Goal: Task Accomplishment & Management: Manage account settings

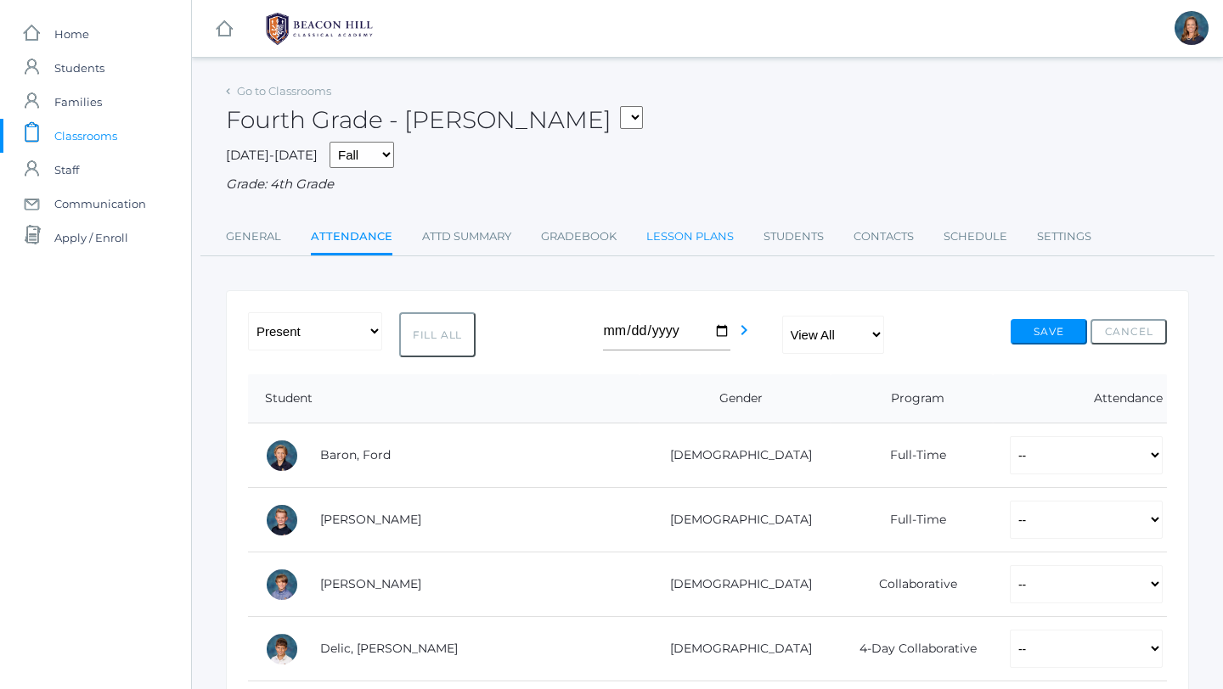
click at [704, 240] on link "Lesson Plans" at bounding box center [689, 237] width 87 height 34
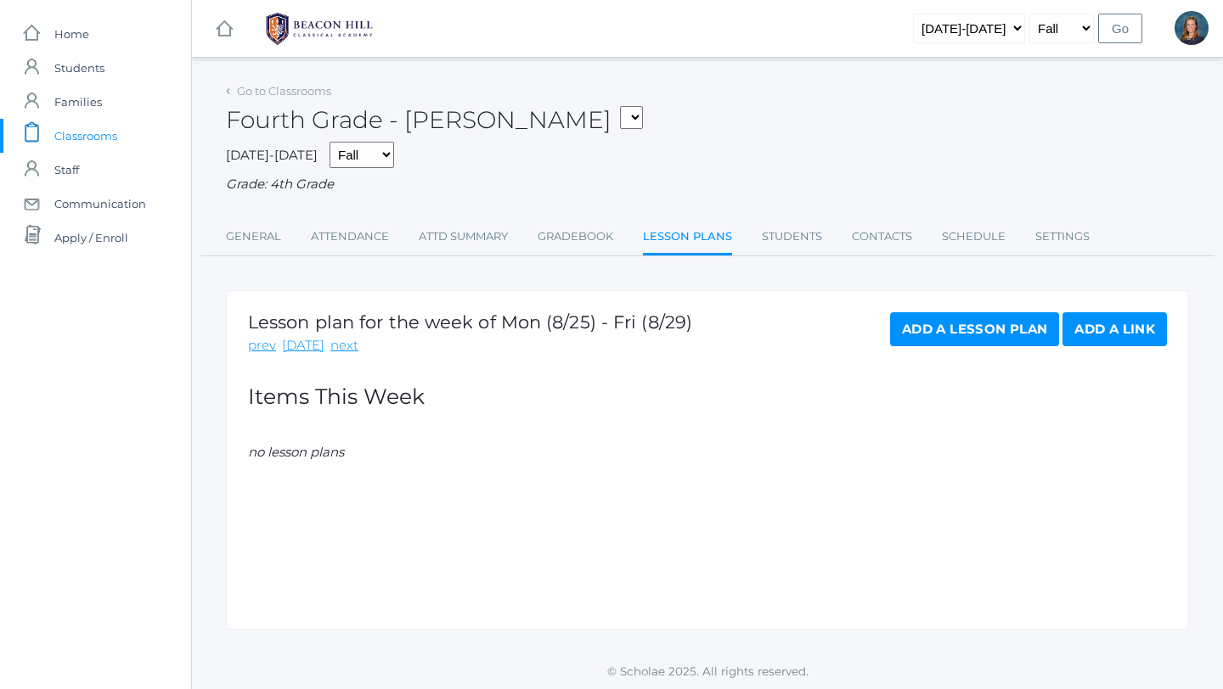
click at [87, 128] on span "Classrooms" at bounding box center [85, 136] width 63 height 34
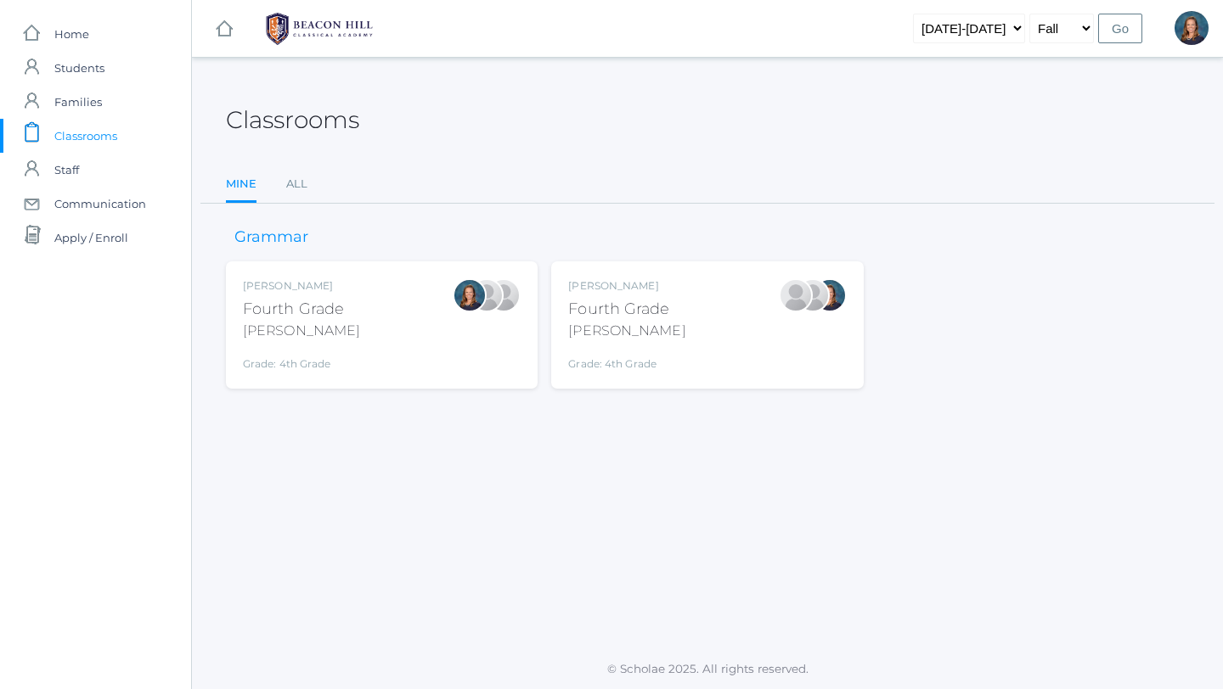
click at [370, 349] on div "Ellie Bradley Fourth Grade Bradley Grade: 4th Grade 04LA" at bounding box center [382, 324] width 278 height 93
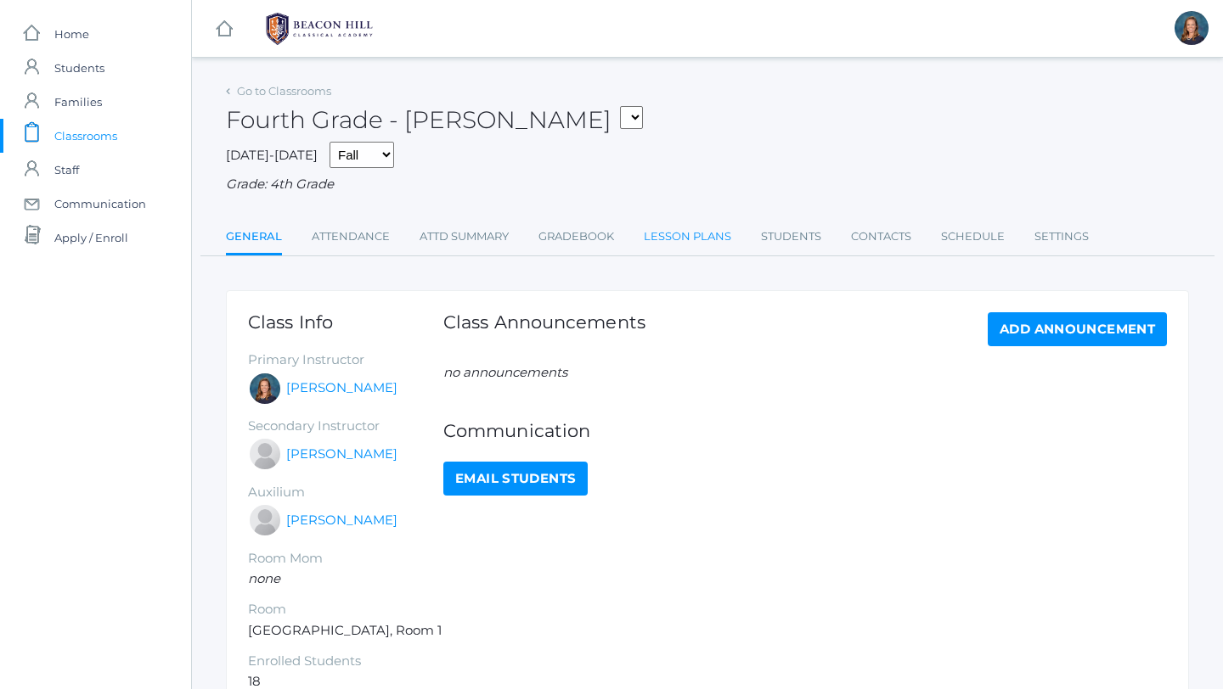
click at [686, 239] on link "Lesson Plans" at bounding box center [687, 237] width 87 height 34
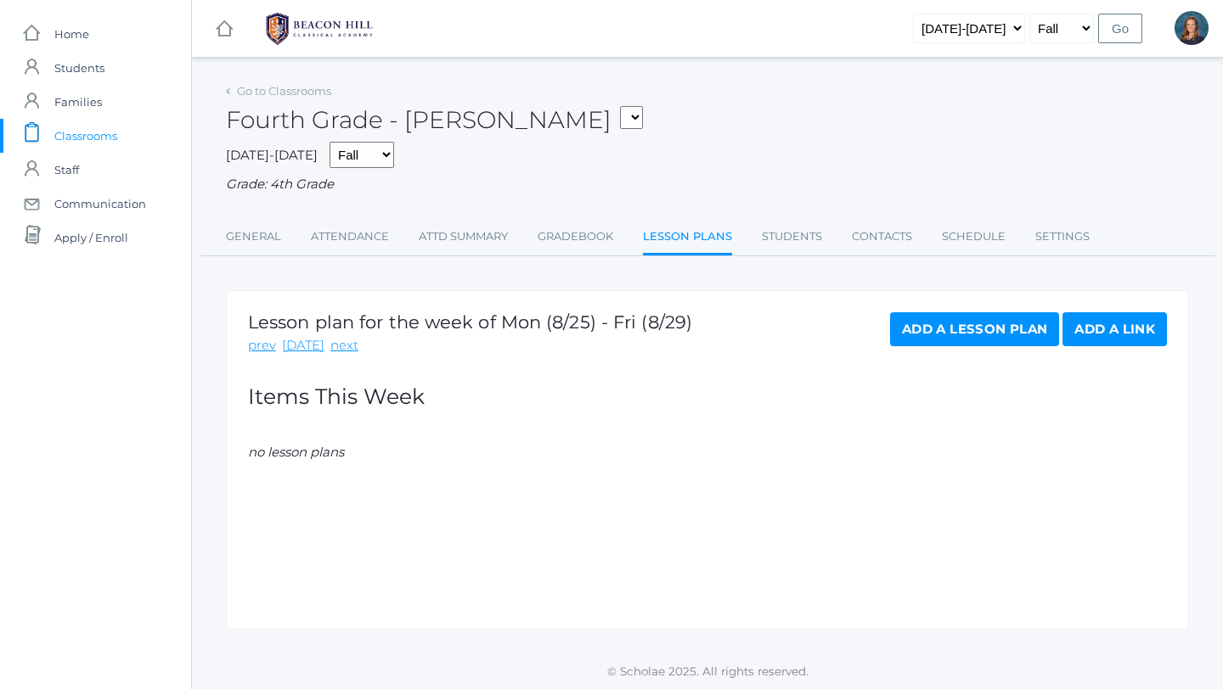
click at [971, 329] on link "Add a Lesson Plan" at bounding box center [974, 329] width 169 height 34
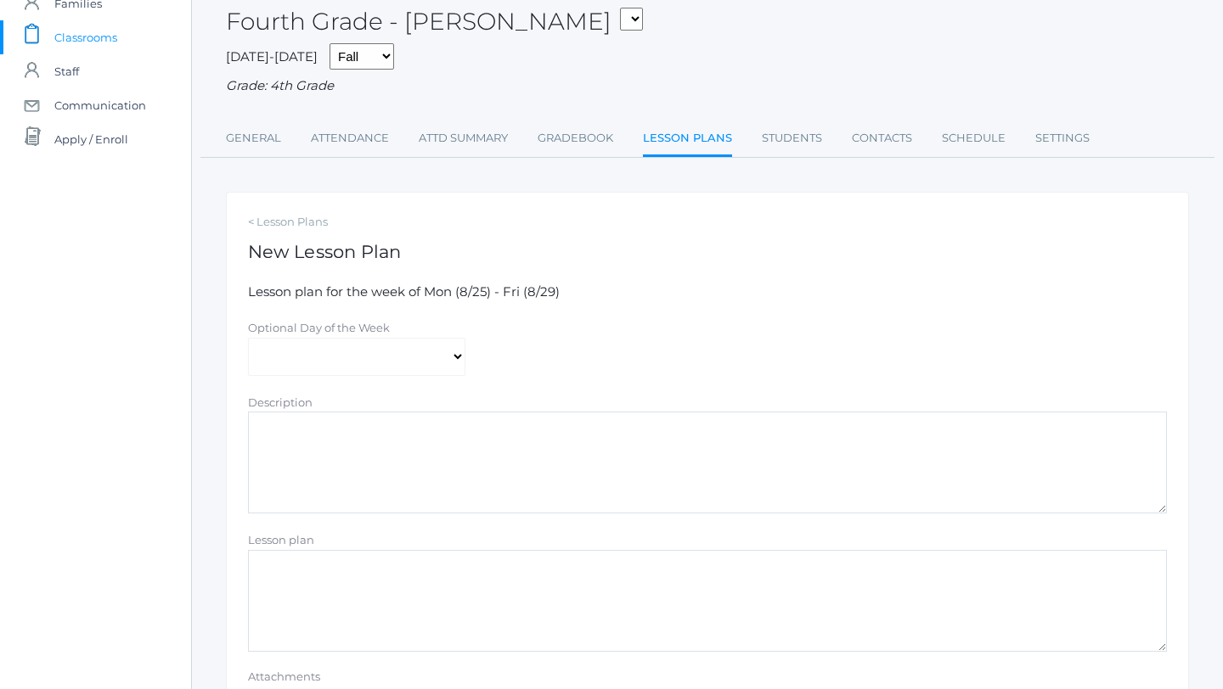
scroll to position [128, 0]
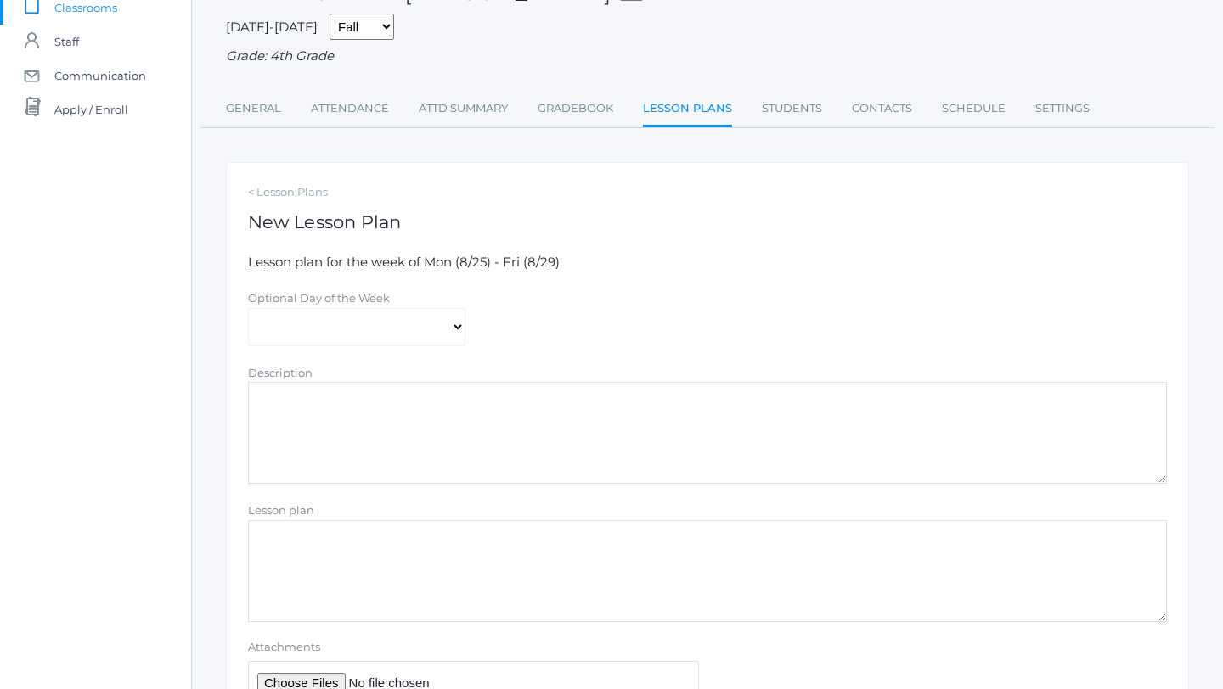
click at [303, 416] on textarea "Description" at bounding box center [707, 433] width 919 height 102
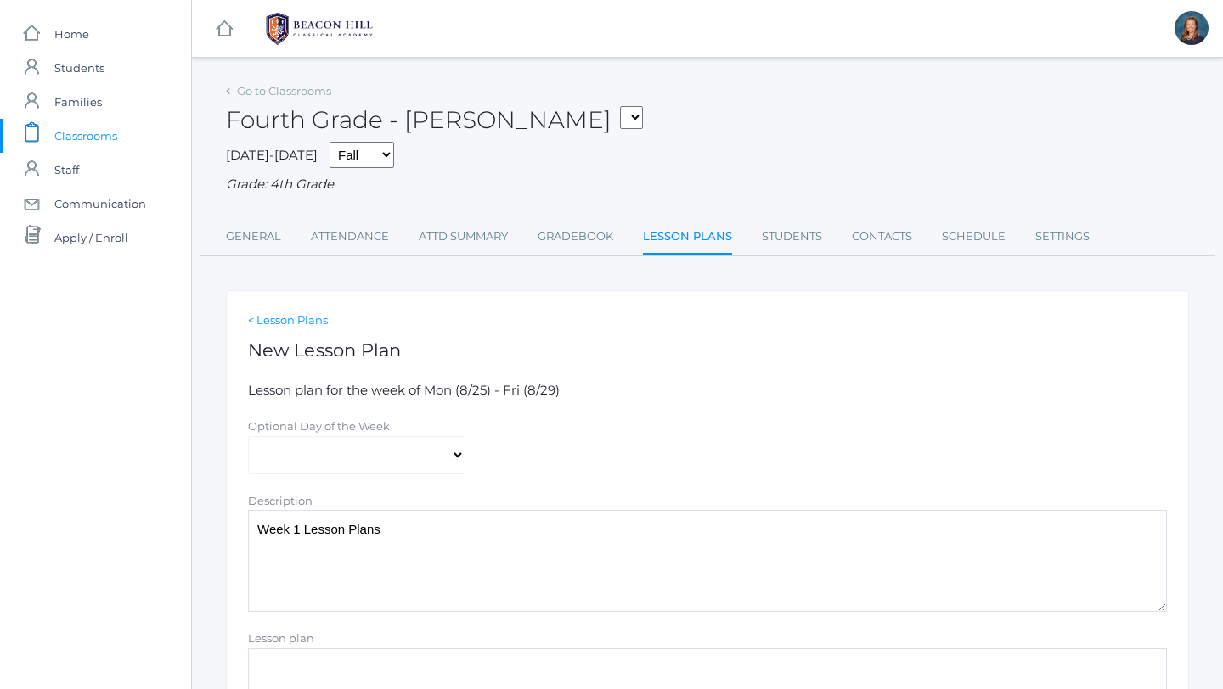
type textarea "Week 1 Lesson Plans"
click at [280, 322] on link "< Lesson Plans" at bounding box center [707, 320] width 919 height 17
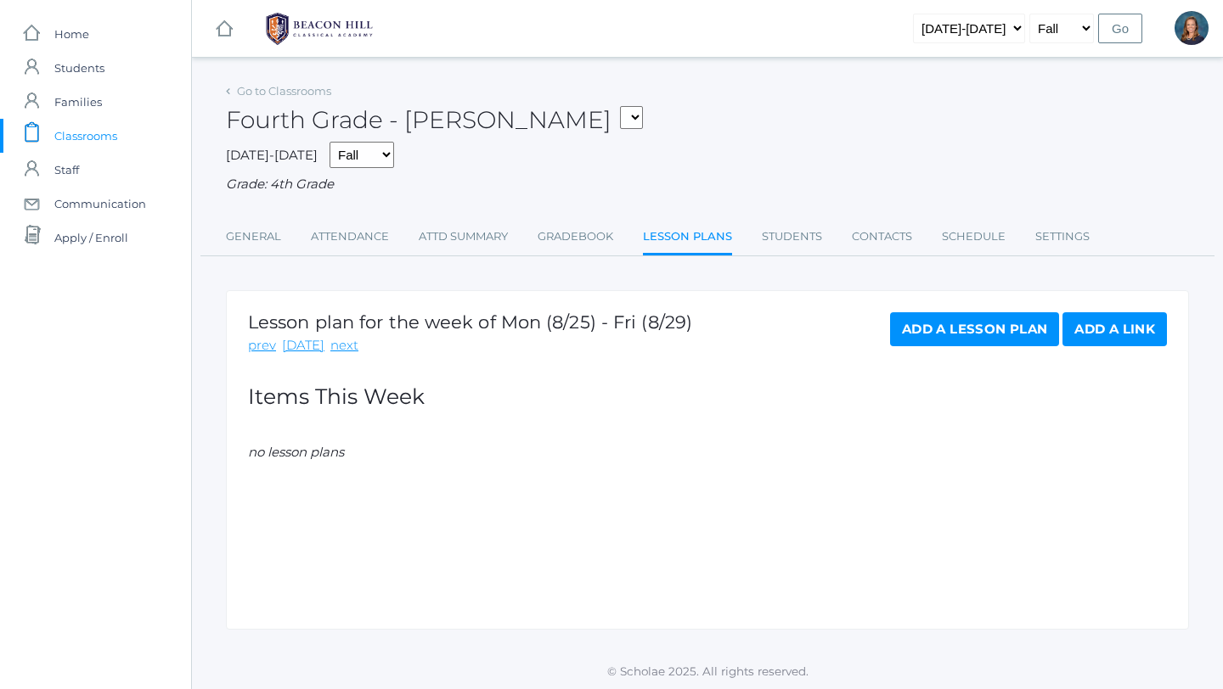
click at [1137, 326] on link "Add a Link" at bounding box center [1114, 329] width 104 height 34
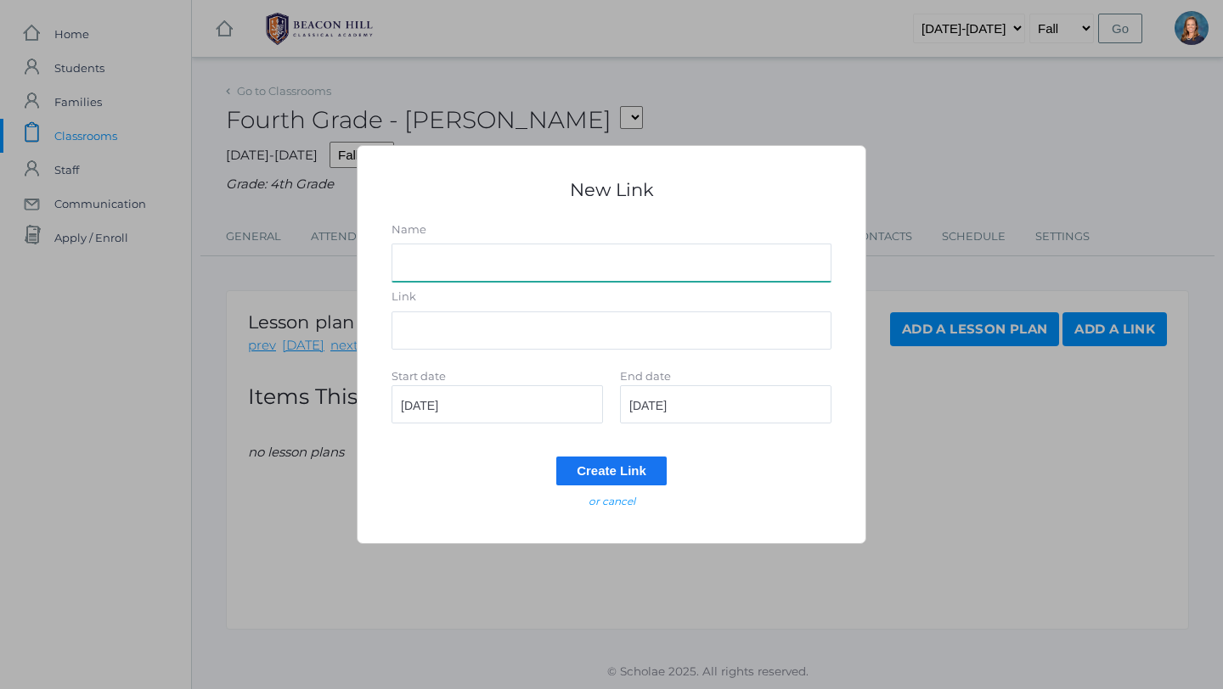
click at [527, 262] on input "Name" at bounding box center [611, 263] width 440 height 38
type input "Week 1 Lesson Plans"
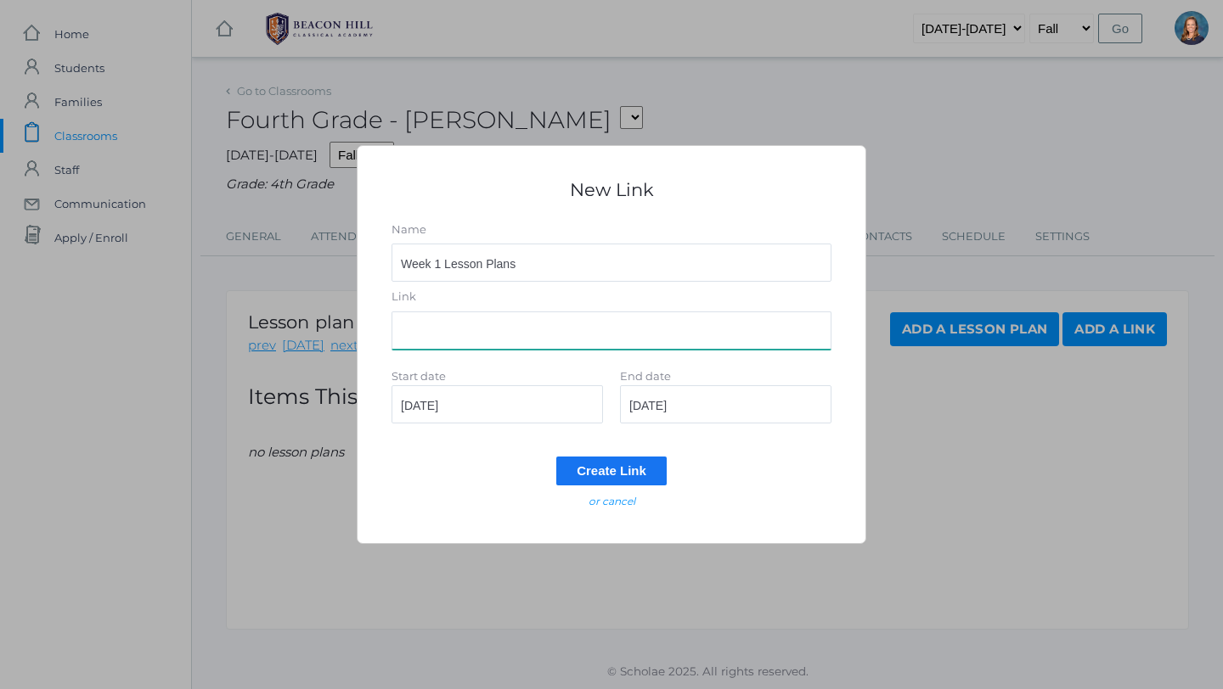
click at [436, 340] on input "Link" at bounding box center [611, 331] width 440 height 38
paste input "[URL][DOMAIN_NAME]"
type input "[URL][DOMAIN_NAME]"
click at [486, 407] on input "[DATE]" at bounding box center [496, 404] width 211 height 38
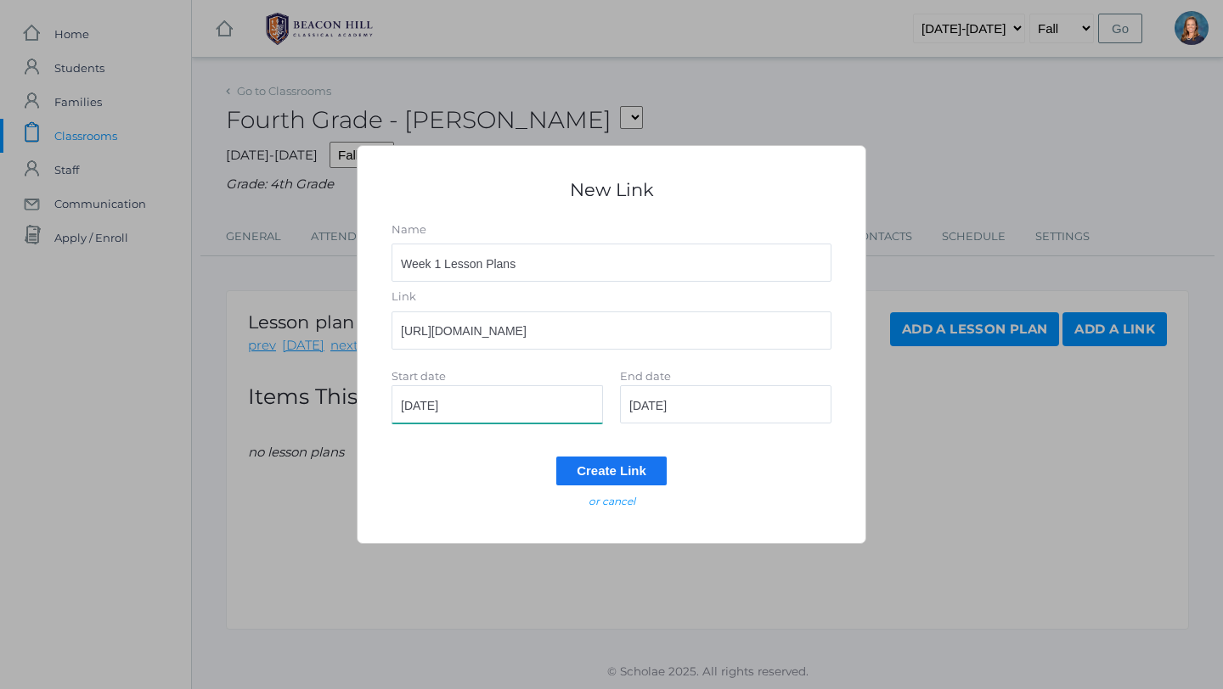
scroll to position [0, 0]
type input "[DATE]"
click at [701, 405] on input "[DATE]" at bounding box center [725, 404] width 211 height 38
type input "[DATE]"
click at [626, 472] on input "Create Link" at bounding box center [611, 471] width 110 height 28
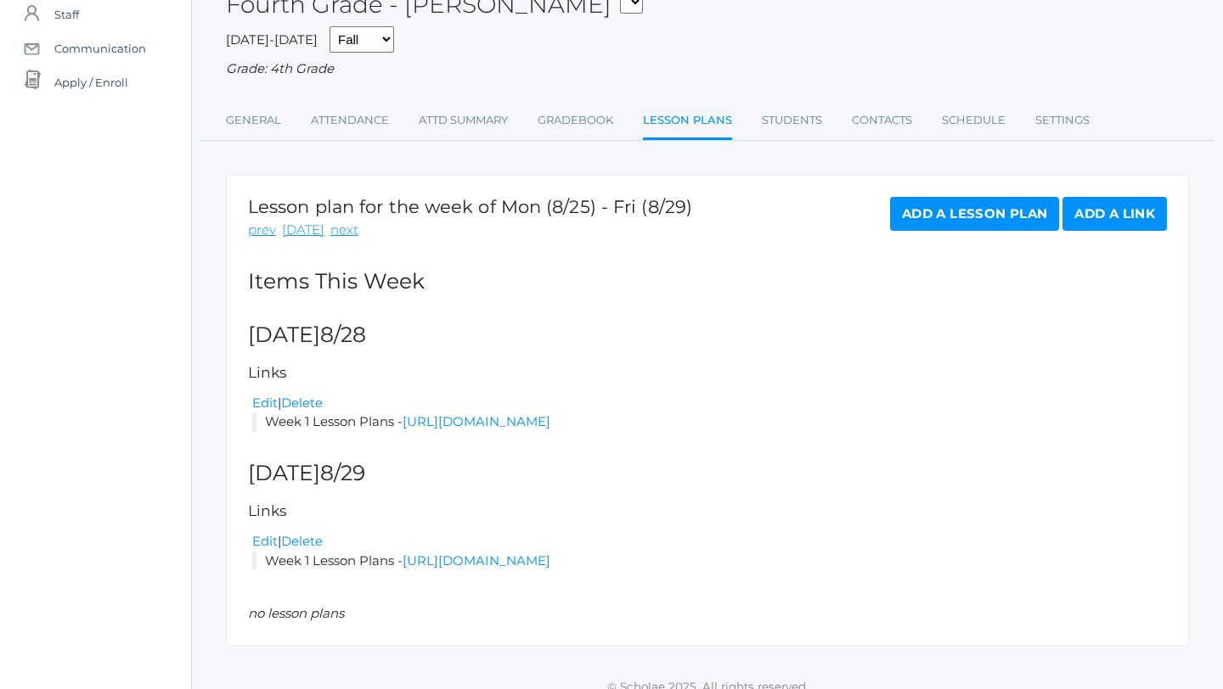
scroll to position [173, 0]
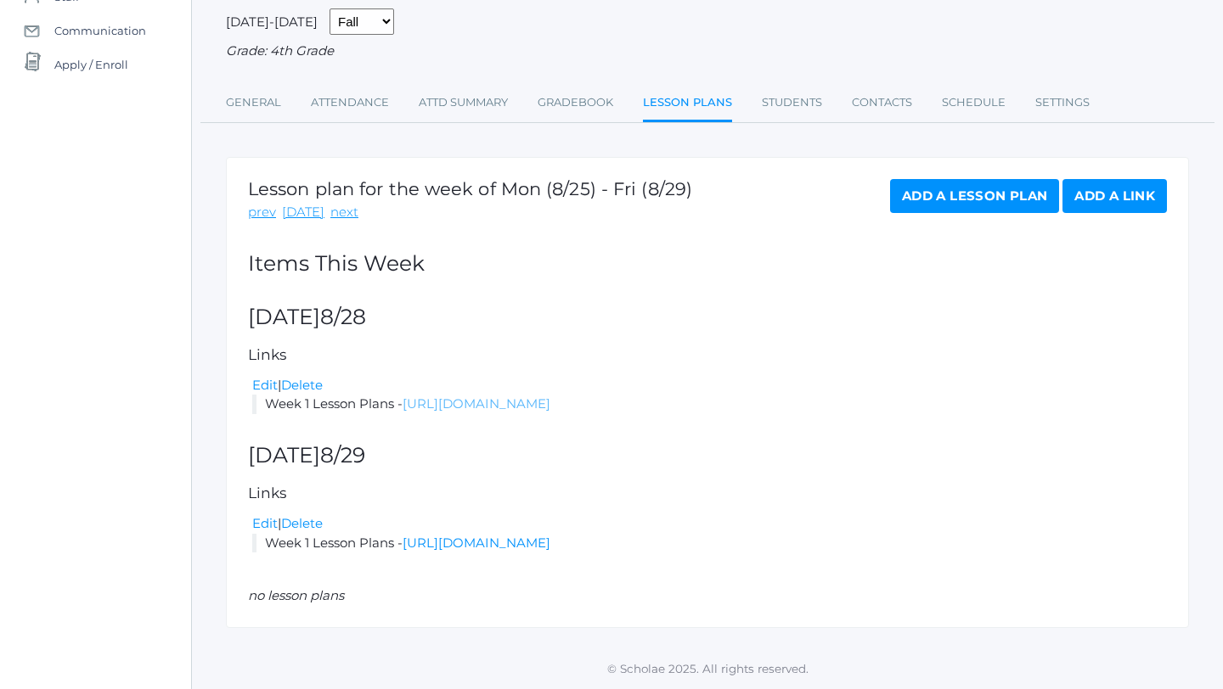
click at [550, 408] on link "[URL][DOMAIN_NAME]" at bounding box center [476, 404] width 148 height 16
